Goal: Task Accomplishment & Management: Use online tool/utility

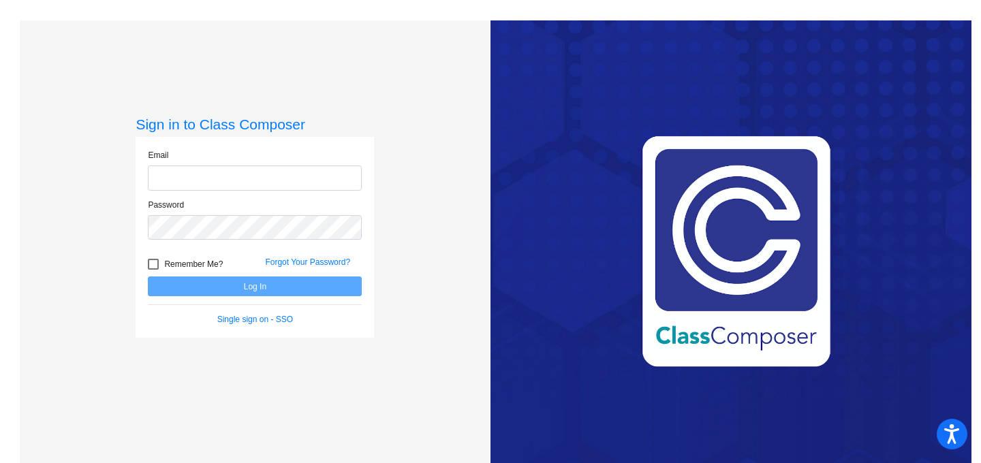
type input "[EMAIL_ADDRESS][DOMAIN_NAME]"
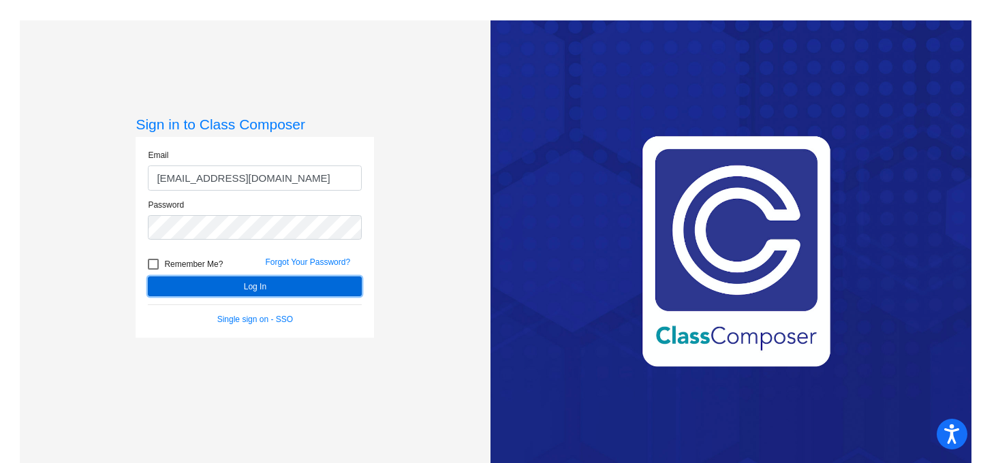
click at [328, 285] on button "Log In" at bounding box center [255, 287] width 214 height 20
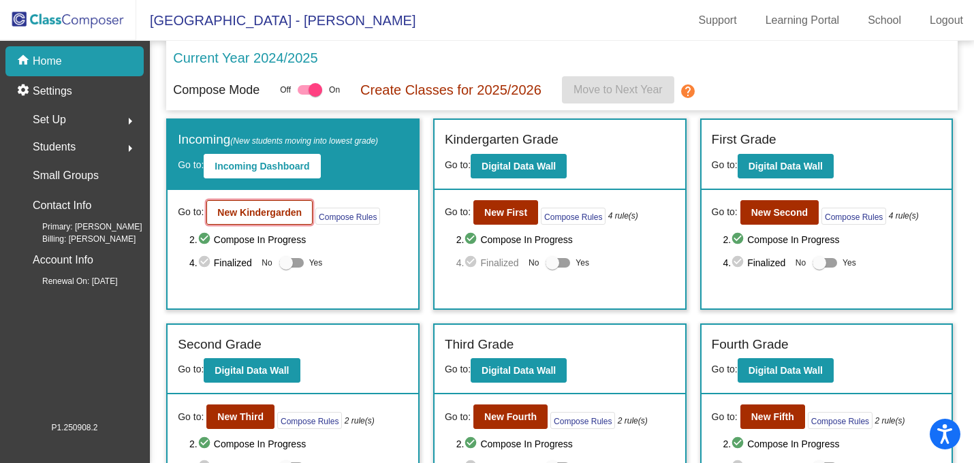
click at [276, 209] on b "New Kindergarden" at bounding box center [259, 212] width 84 height 11
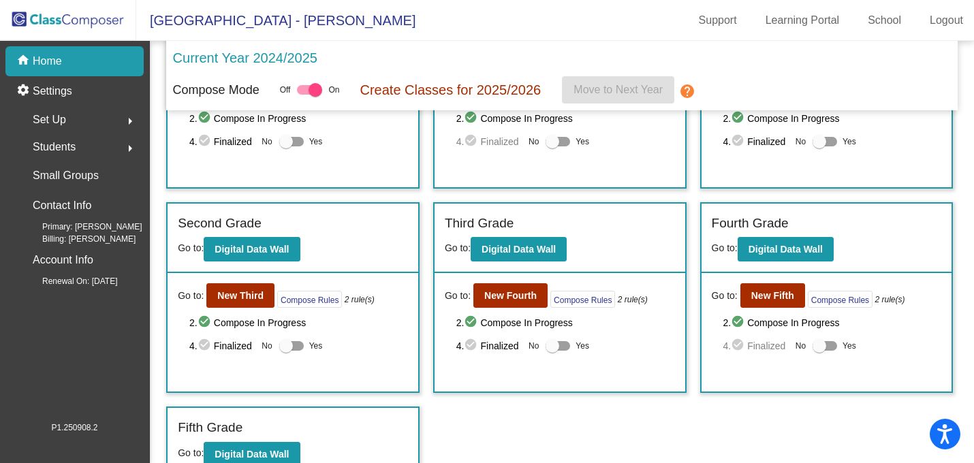
scroll to position [138, 0]
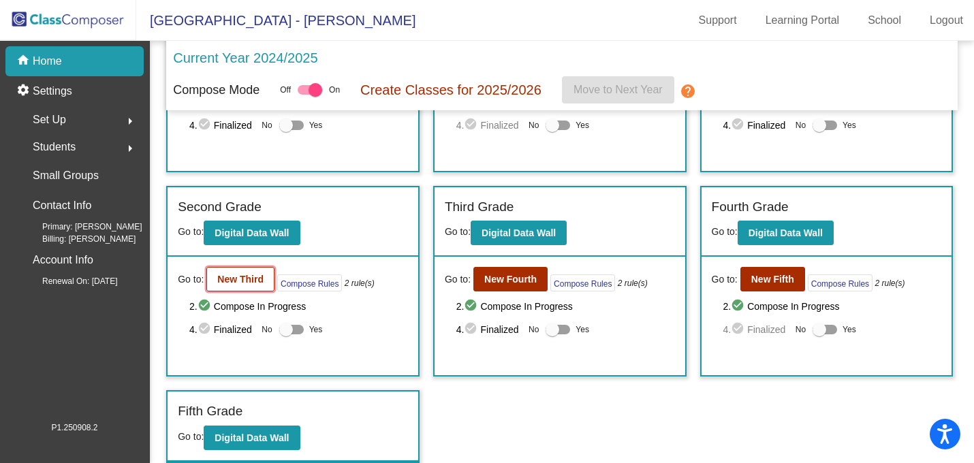
click at [256, 277] on b "New Third" at bounding box center [240, 279] width 46 height 11
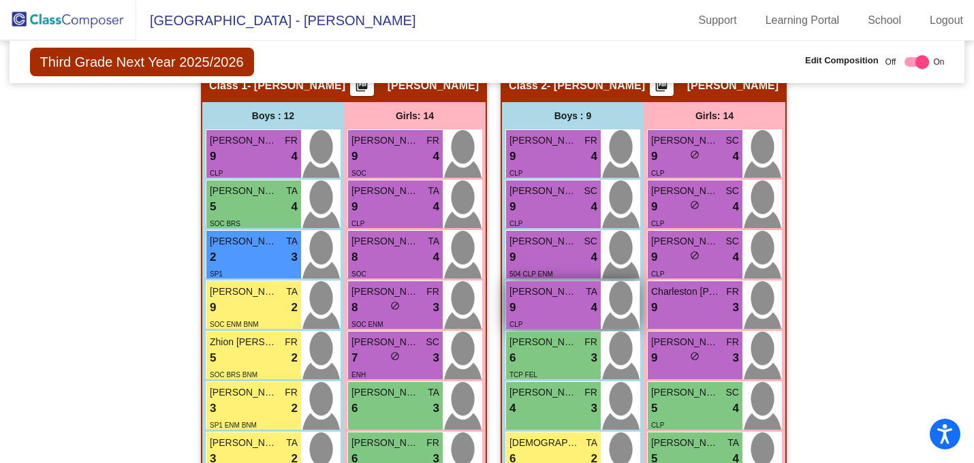
scroll to position [261, 0]
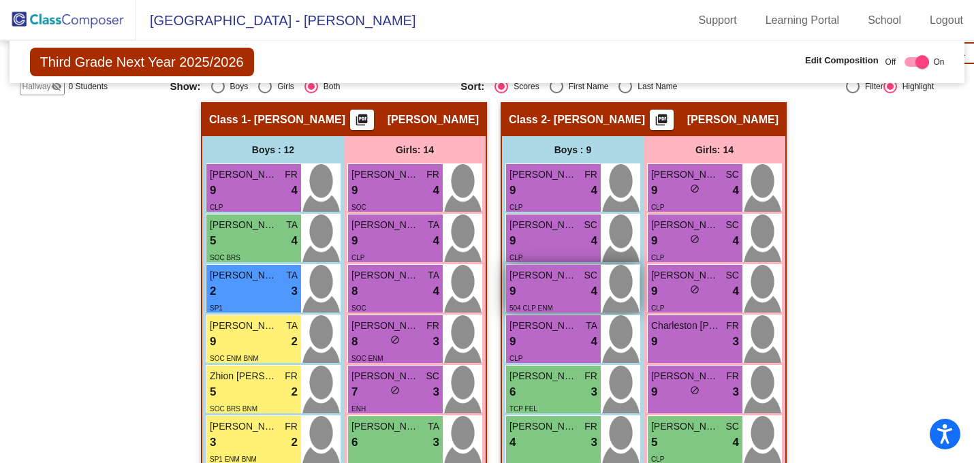
click at [546, 285] on div "9 lock do_not_disturb_alt 4" at bounding box center [554, 292] width 88 height 18
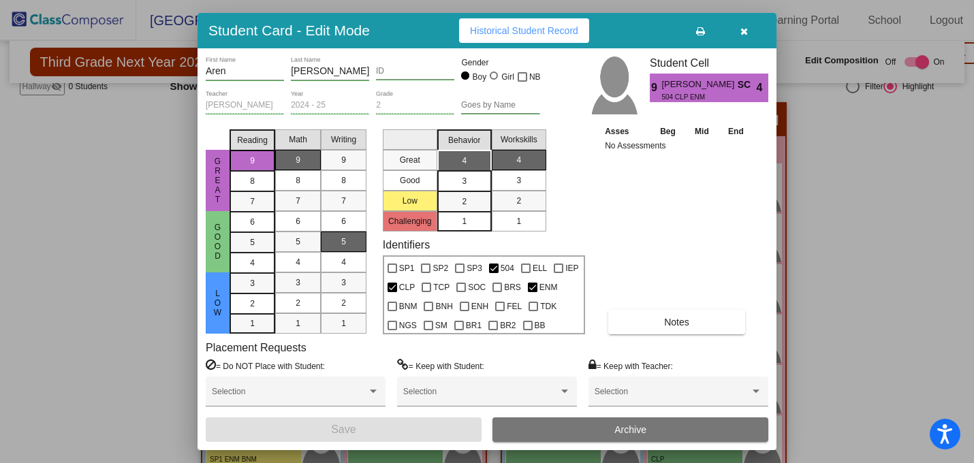
click at [823, 159] on div at bounding box center [487, 231] width 974 height 463
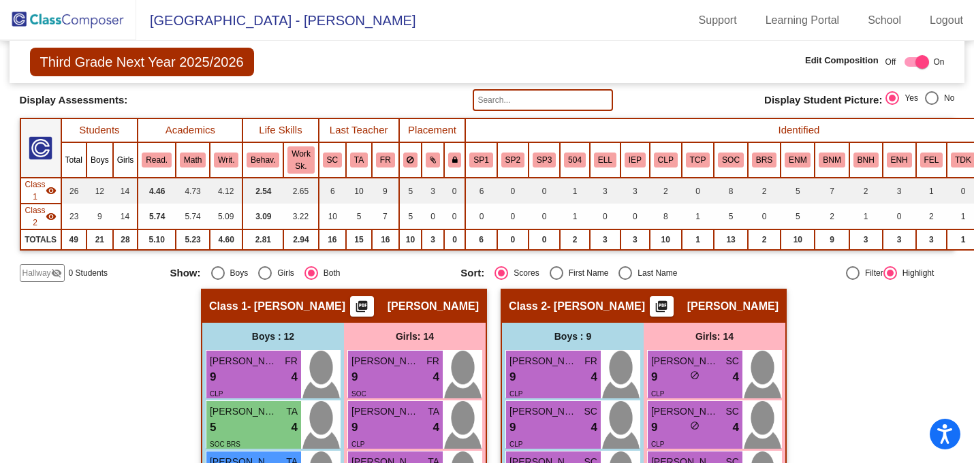
scroll to position [0, 0]
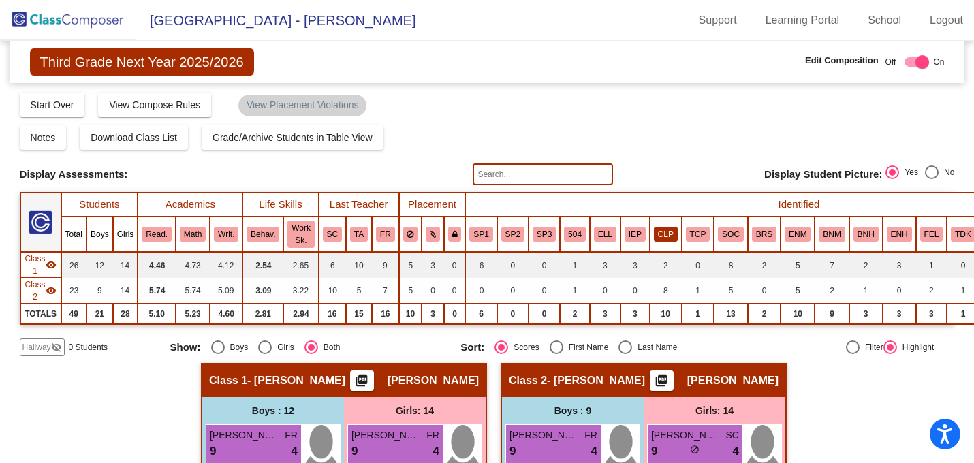
click at [660, 236] on button "CLP" at bounding box center [666, 234] width 24 height 15
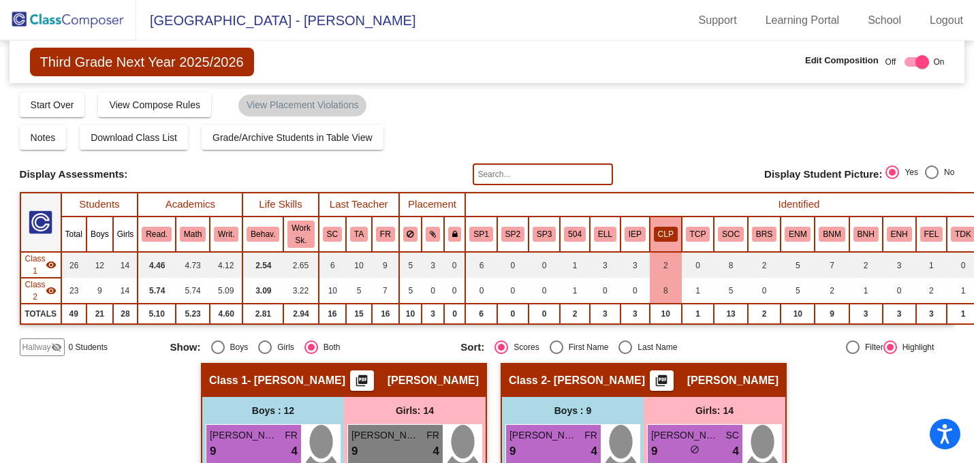
click at [666, 236] on button "CLP" at bounding box center [666, 234] width 24 height 15
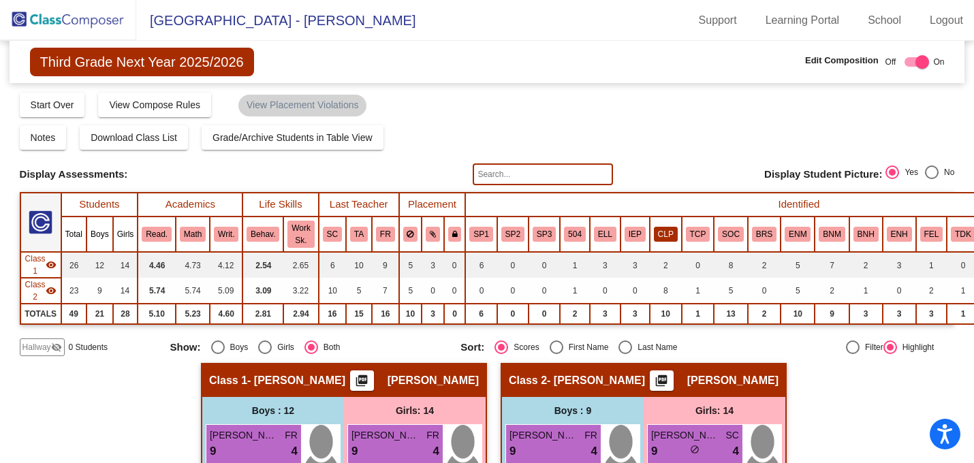
click at [663, 233] on button "CLP" at bounding box center [666, 234] width 24 height 15
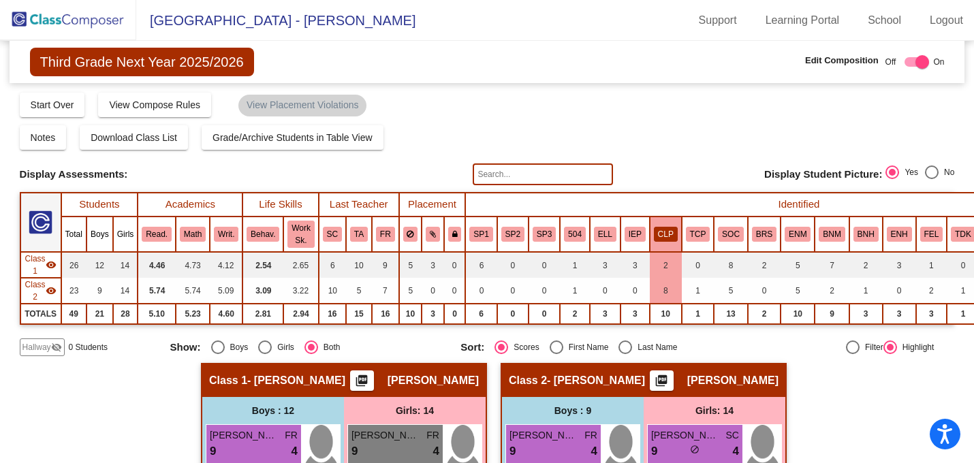
click at [664, 234] on button "CLP" at bounding box center [666, 234] width 24 height 15
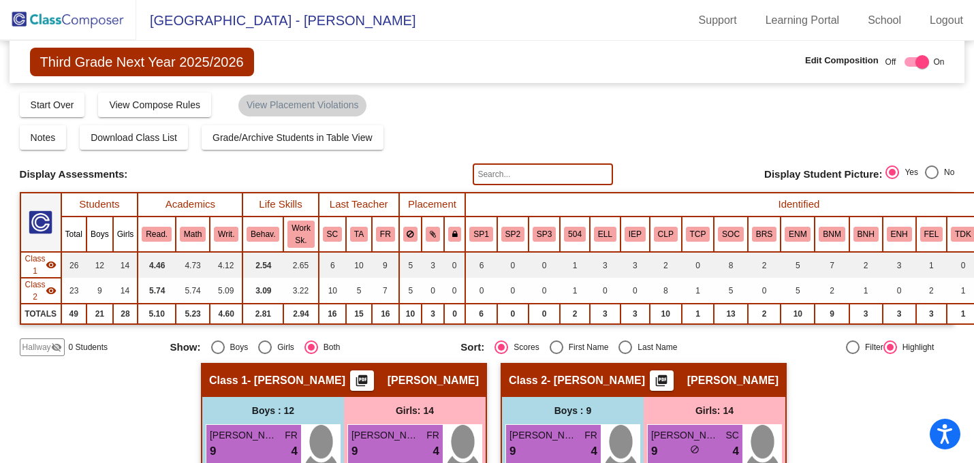
click at [661, 213] on th "Identified" at bounding box center [798, 205] width 667 height 24
click at [666, 222] on th "CLP" at bounding box center [666, 234] width 32 height 35
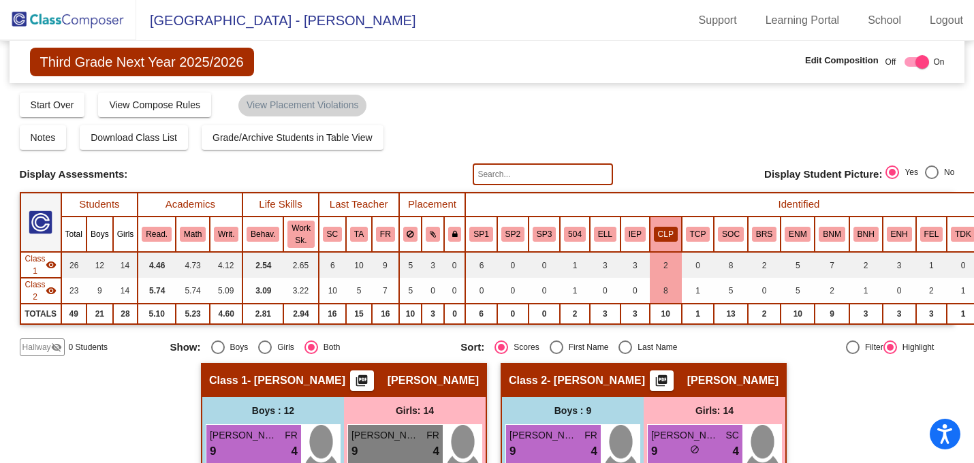
click at [666, 222] on th "CLP" at bounding box center [666, 234] width 32 height 35
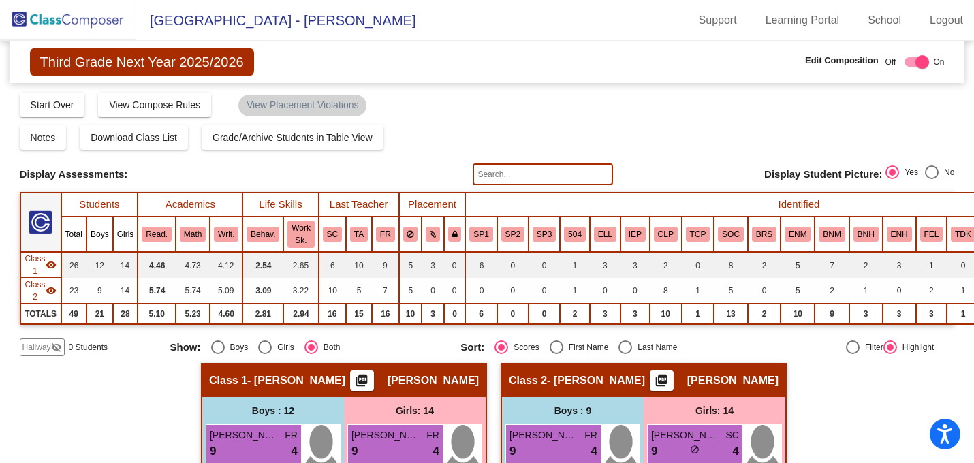
click at [664, 246] on th "CLP" at bounding box center [666, 234] width 32 height 35
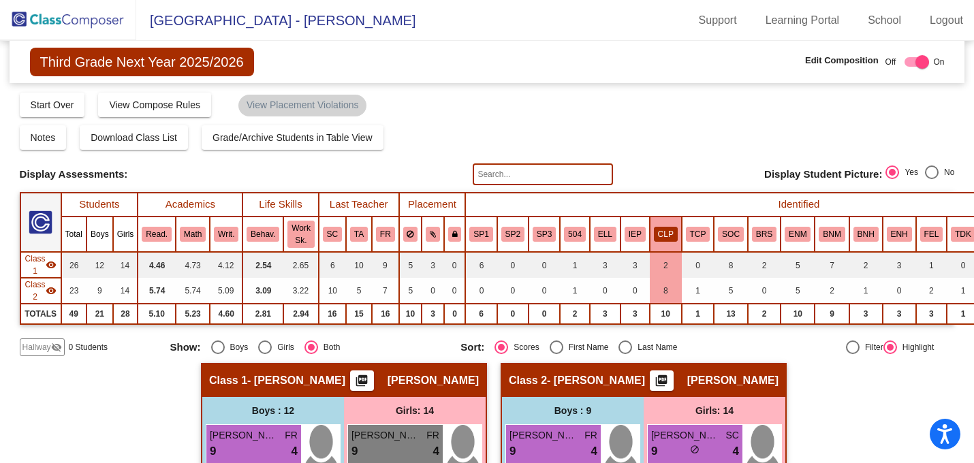
click at [664, 237] on button "CLP" at bounding box center [666, 234] width 24 height 15
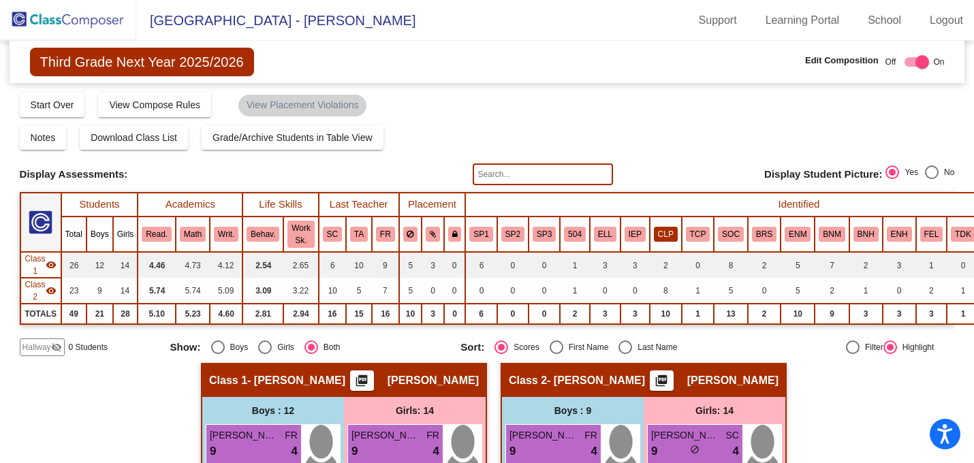
click at [664, 237] on button "CLP" at bounding box center [666, 234] width 24 height 15
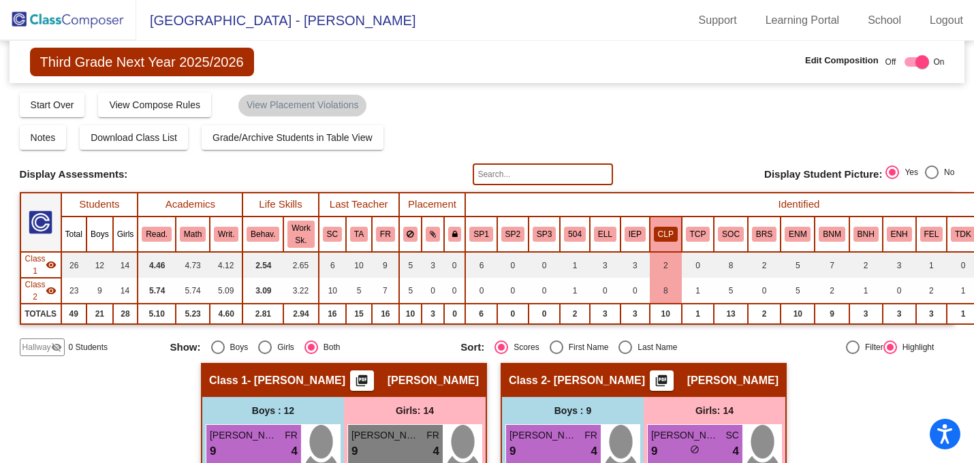
click at [664, 237] on button "CLP" at bounding box center [666, 234] width 24 height 15
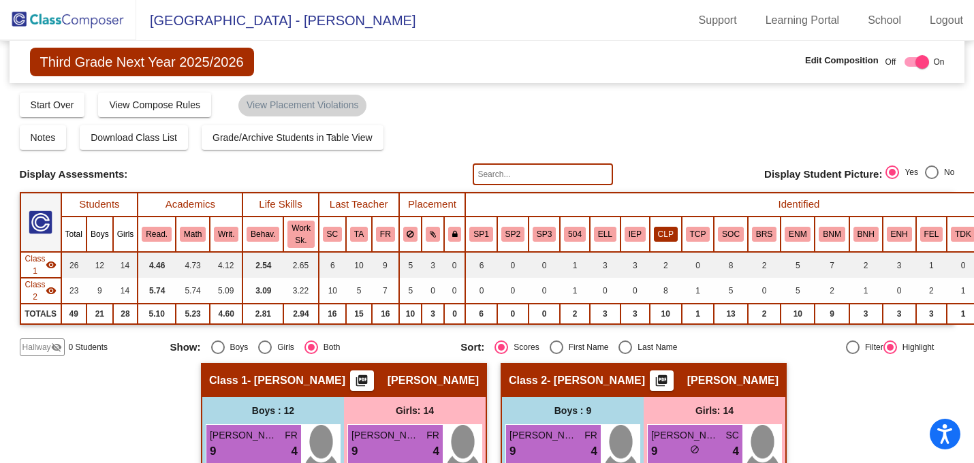
click at [666, 237] on button "CLP" at bounding box center [666, 234] width 24 height 15
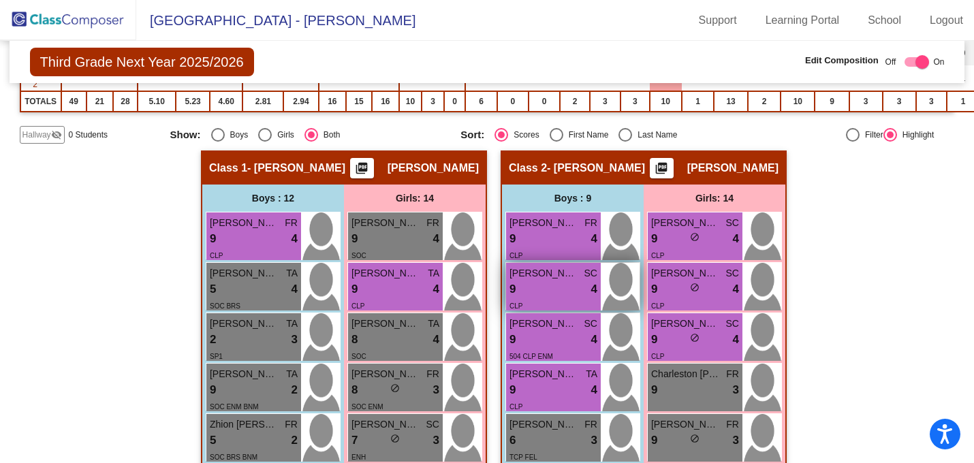
scroll to position [215, 0]
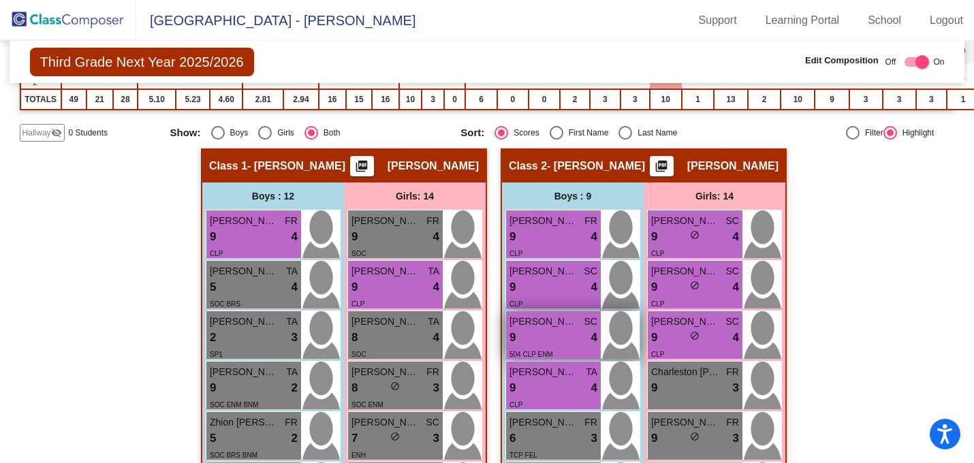
click at [548, 336] on div "9 lock do_not_disturb_alt 4" at bounding box center [554, 338] width 88 height 18
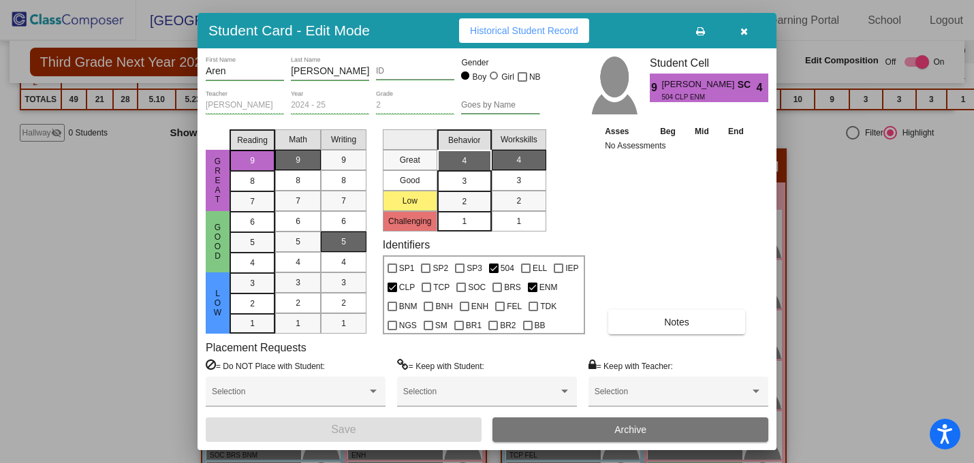
click at [743, 31] on icon "button" at bounding box center [744, 32] width 7 height 10
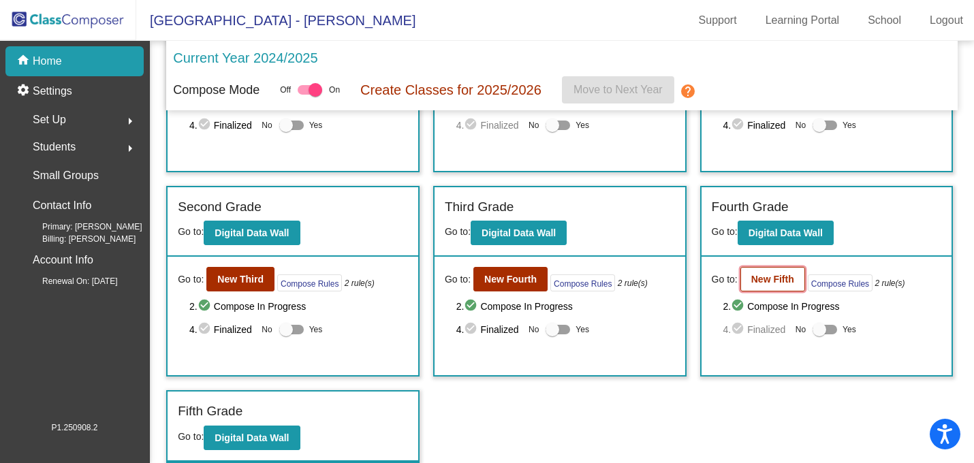
click at [777, 273] on button "New Fifth" at bounding box center [773, 279] width 65 height 25
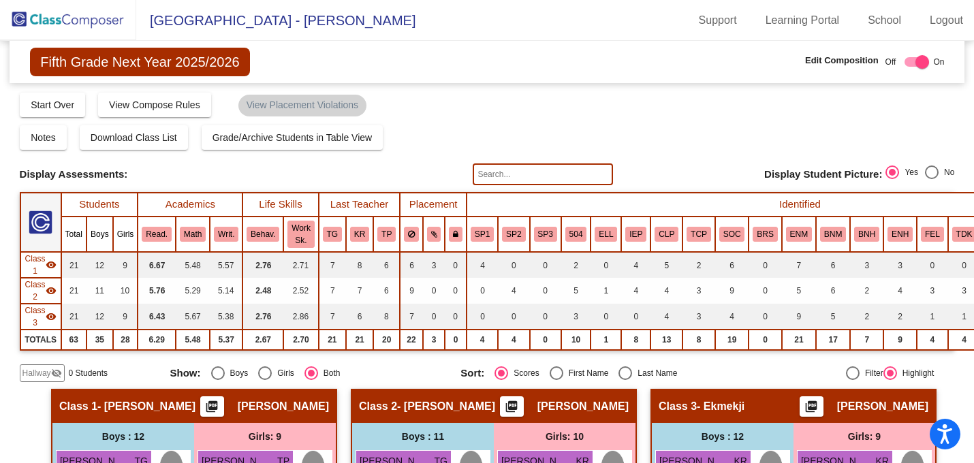
click at [617, 135] on div "Notes Download Class List Import Students Grade/Archive Students in Table View …" at bounding box center [487, 137] width 935 height 25
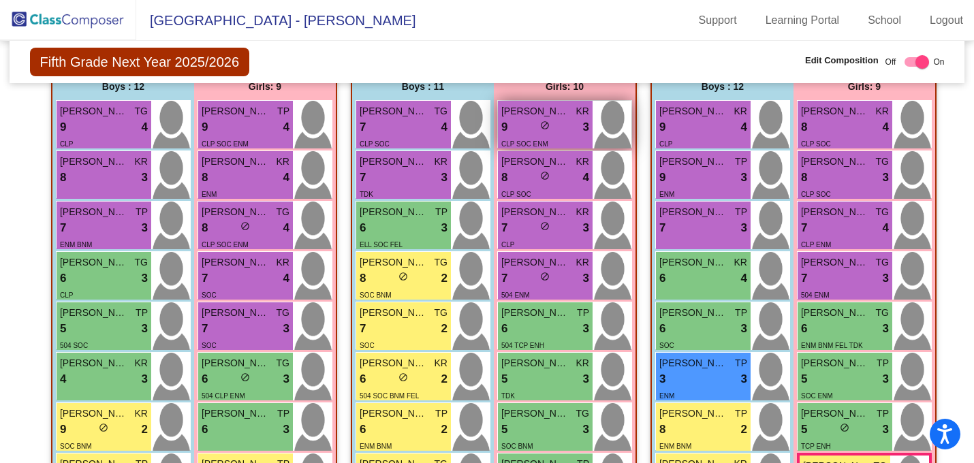
scroll to position [358, 0]
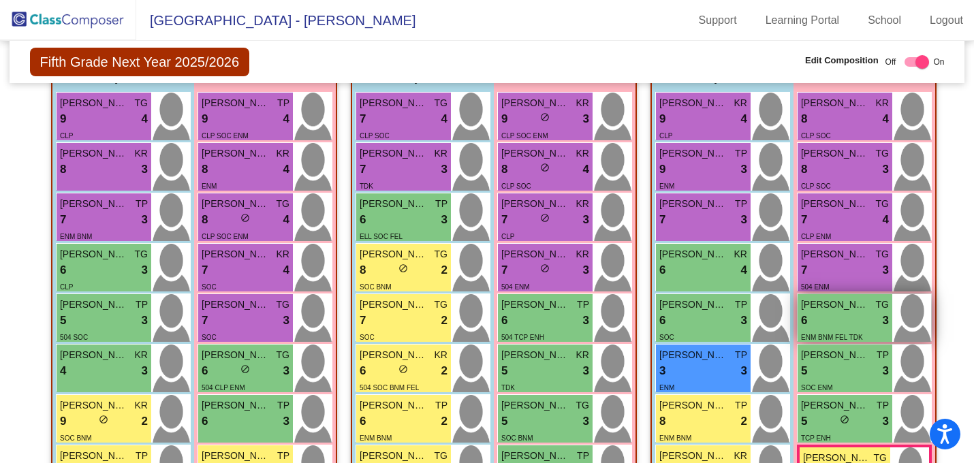
click at [811, 330] on div "ENM BNM FEL TDK" at bounding box center [832, 337] width 62 height 14
